Goal: Navigation & Orientation: Find specific page/section

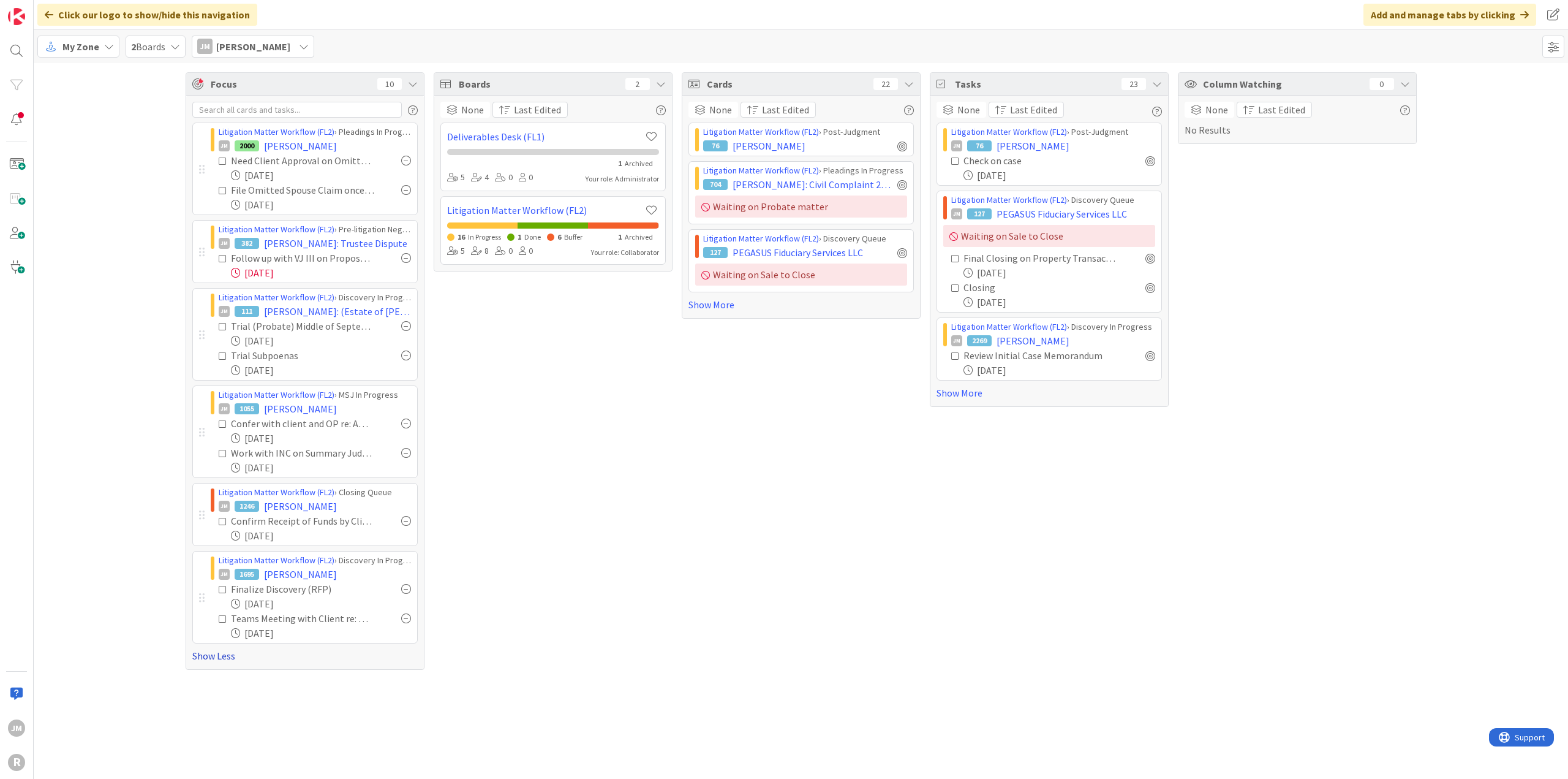
click at [220, 650] on link "Show Less" at bounding box center [305, 655] width 225 height 14
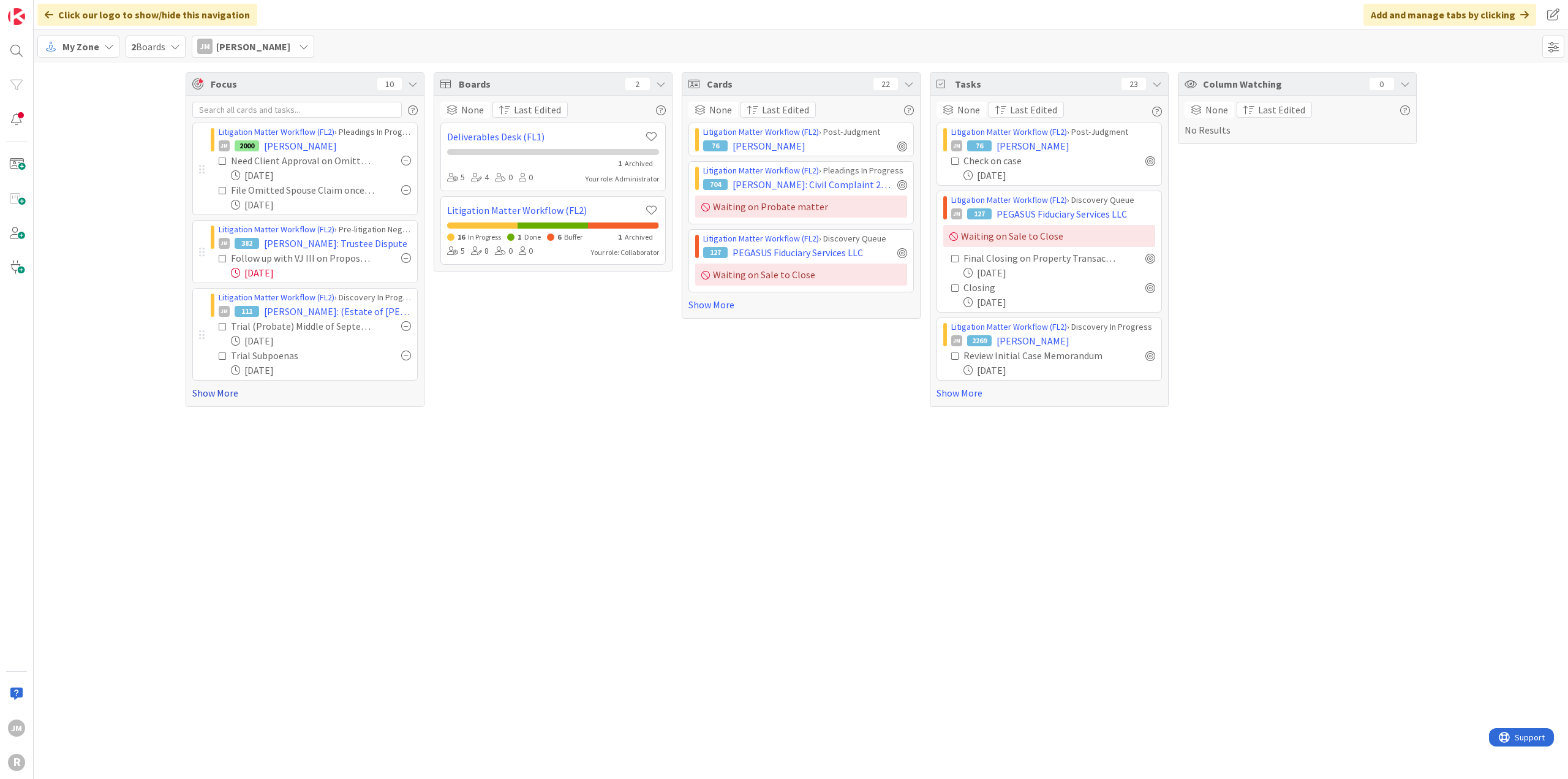
click at [215, 395] on link "Show More" at bounding box center [305, 393] width 225 height 14
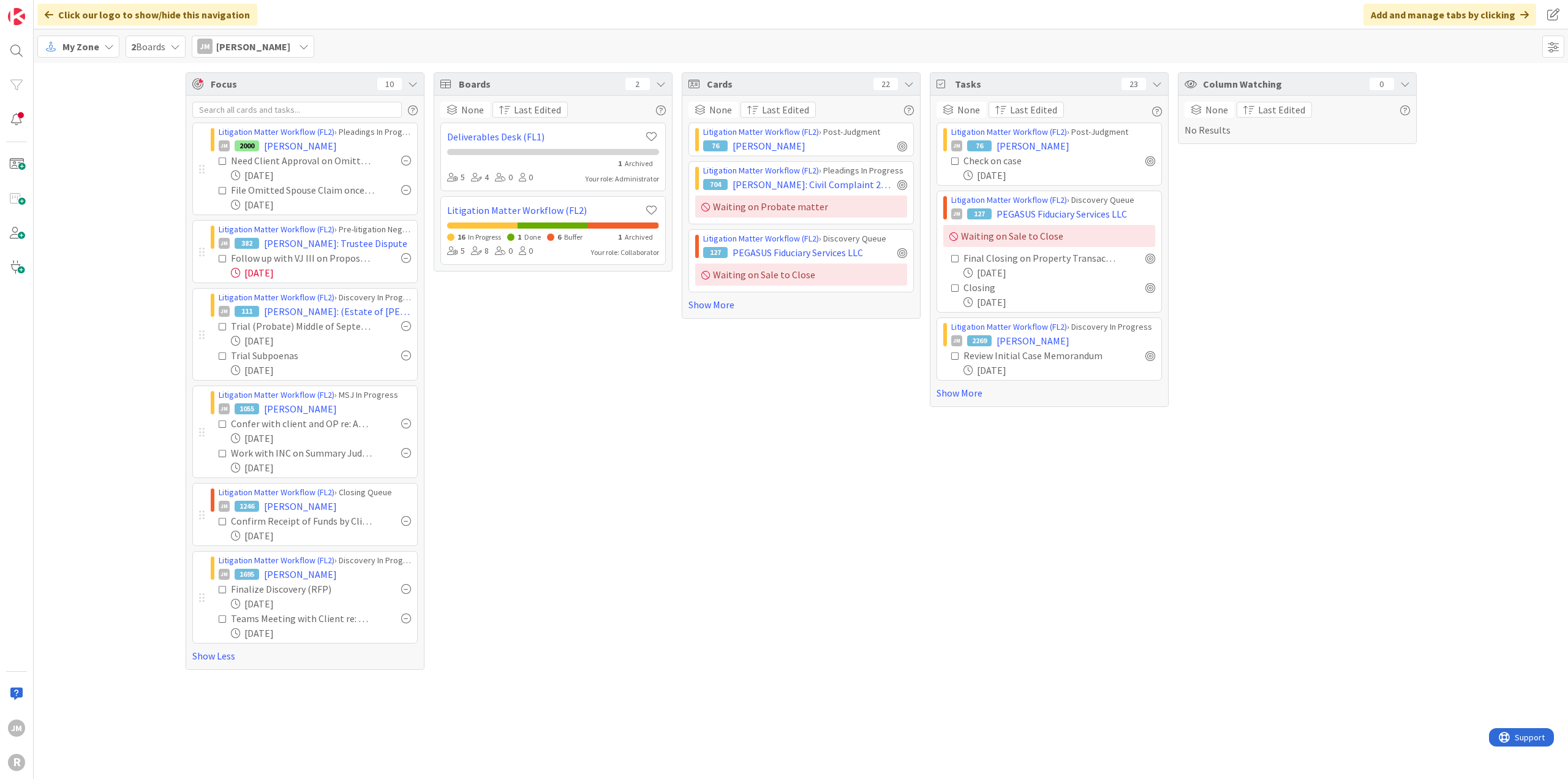
click at [624, 524] on div "Boards 2 None Last Edited Deliverables Desk (FL1) 1 Archived 5 4 0 0 Your role:…" at bounding box center [553, 371] width 239 height 597
drag, startPoint x: 1205, startPoint y: 554, endPoint x: 1184, endPoint y: 560, distance: 21.8
click at [1205, 554] on div "Column Watching 0 None Last Edited No Results" at bounding box center [1297, 371] width 239 height 597
click at [792, 475] on div "Cards 22 None Last Edited Litigation Matter Workflow (FL2) › Post-Judgment 76 […" at bounding box center [800, 371] width 239 height 597
click at [149, 225] on div "Focus 10 Litigation Matter Workflow (FL2) › Pleadings In Progress JM 2000 [PERS…" at bounding box center [800, 371] width 1534 height 616
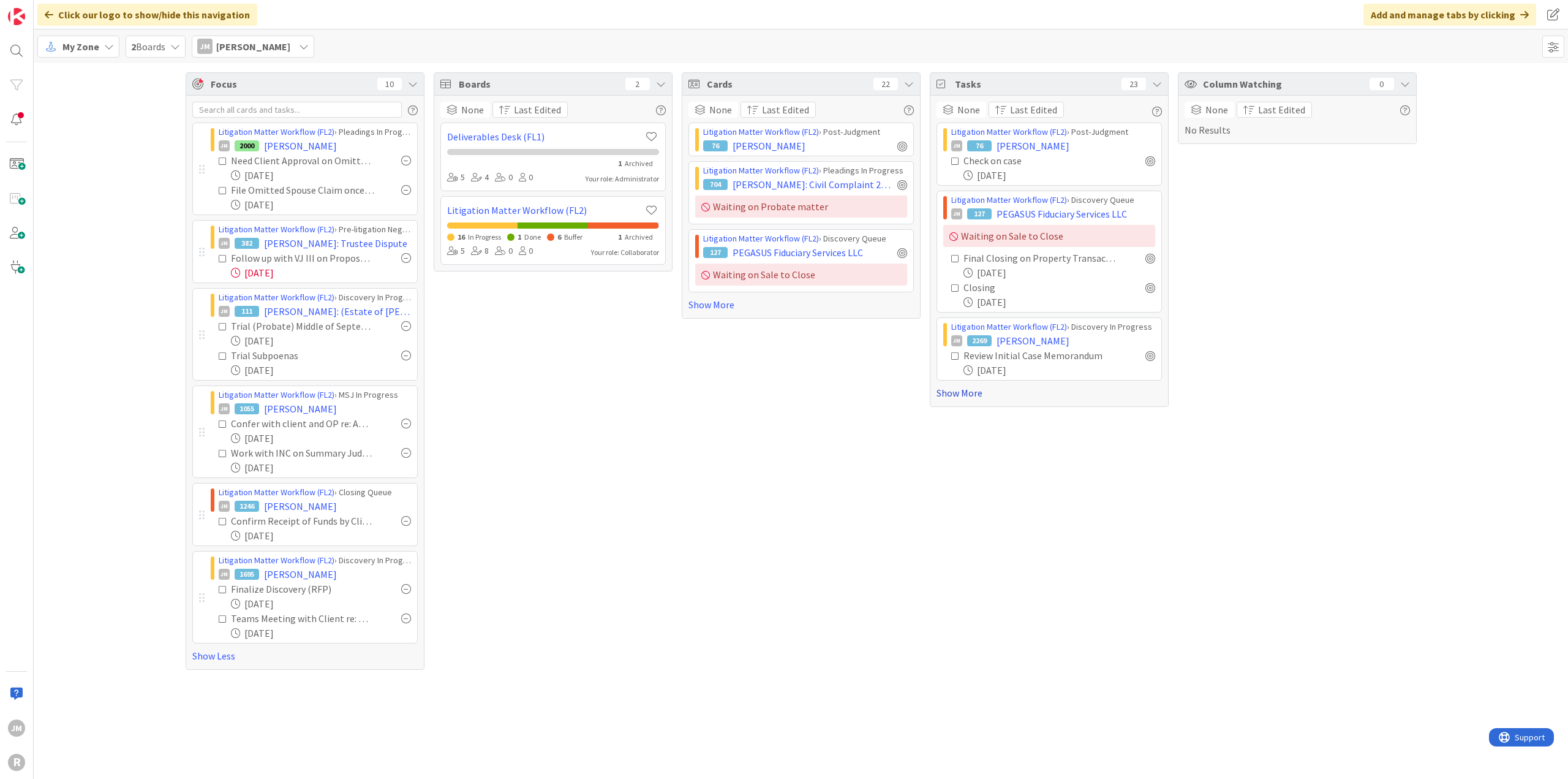
click at [965, 394] on link "Show More" at bounding box center [1049, 393] width 225 height 14
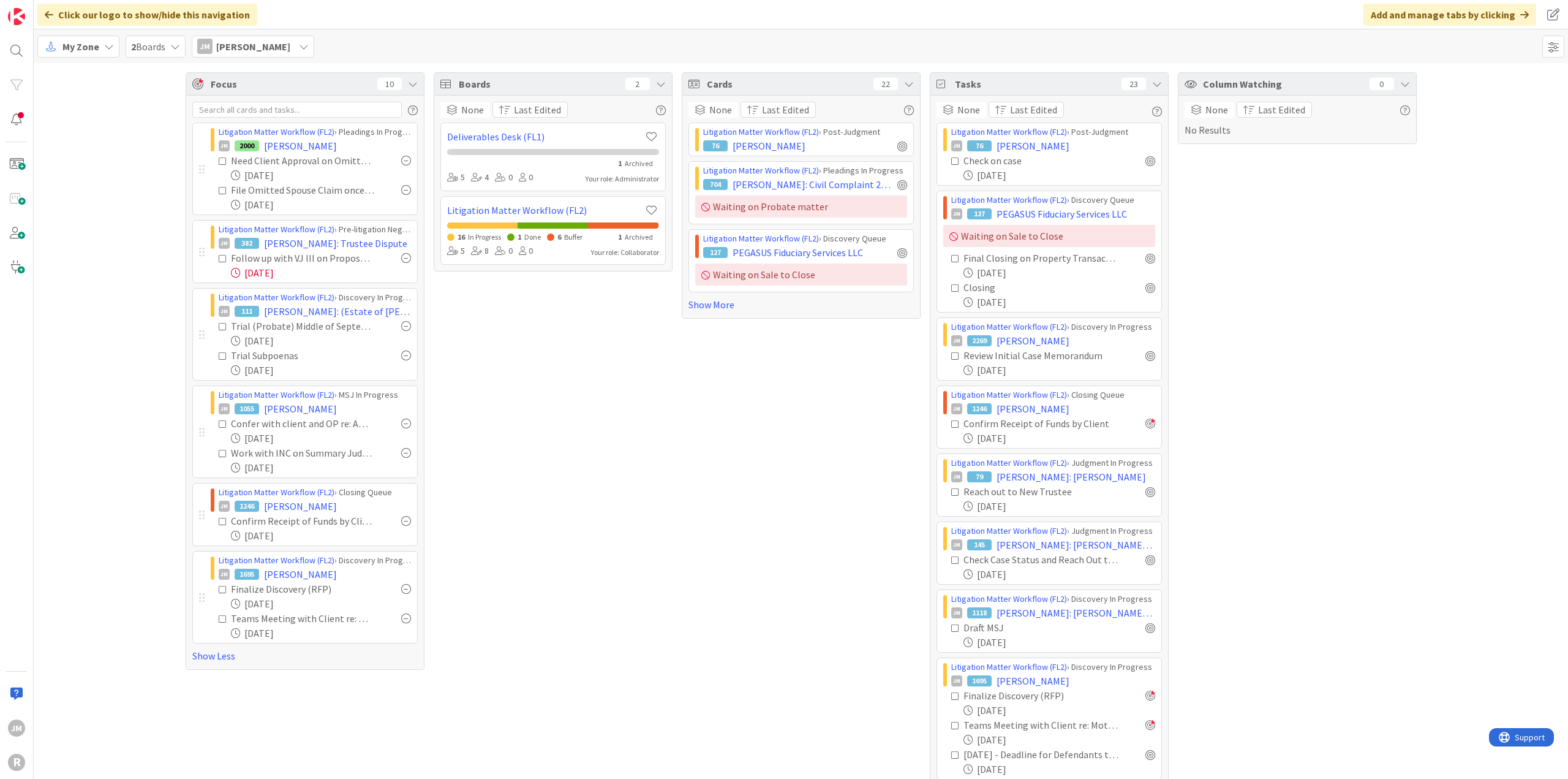
click at [1193, 490] on div "Column Watching 0 None Last Edited No Results" at bounding box center [1297, 713] width 239 height 1280
click at [130, 440] on div "Focus 10 Litigation Matter Workflow (FL2) › Pleadings In Progress JM 2000 [PERS…" at bounding box center [800, 712] width 1534 height 1298
click at [542, 617] on div "Boards 2 None Last Edited Deliverables Desk (FL1) 1 Archived 5 4 0 0 Your role:…" at bounding box center [553, 713] width 239 height 1280
